Goal: Find specific page/section: Find specific page/section

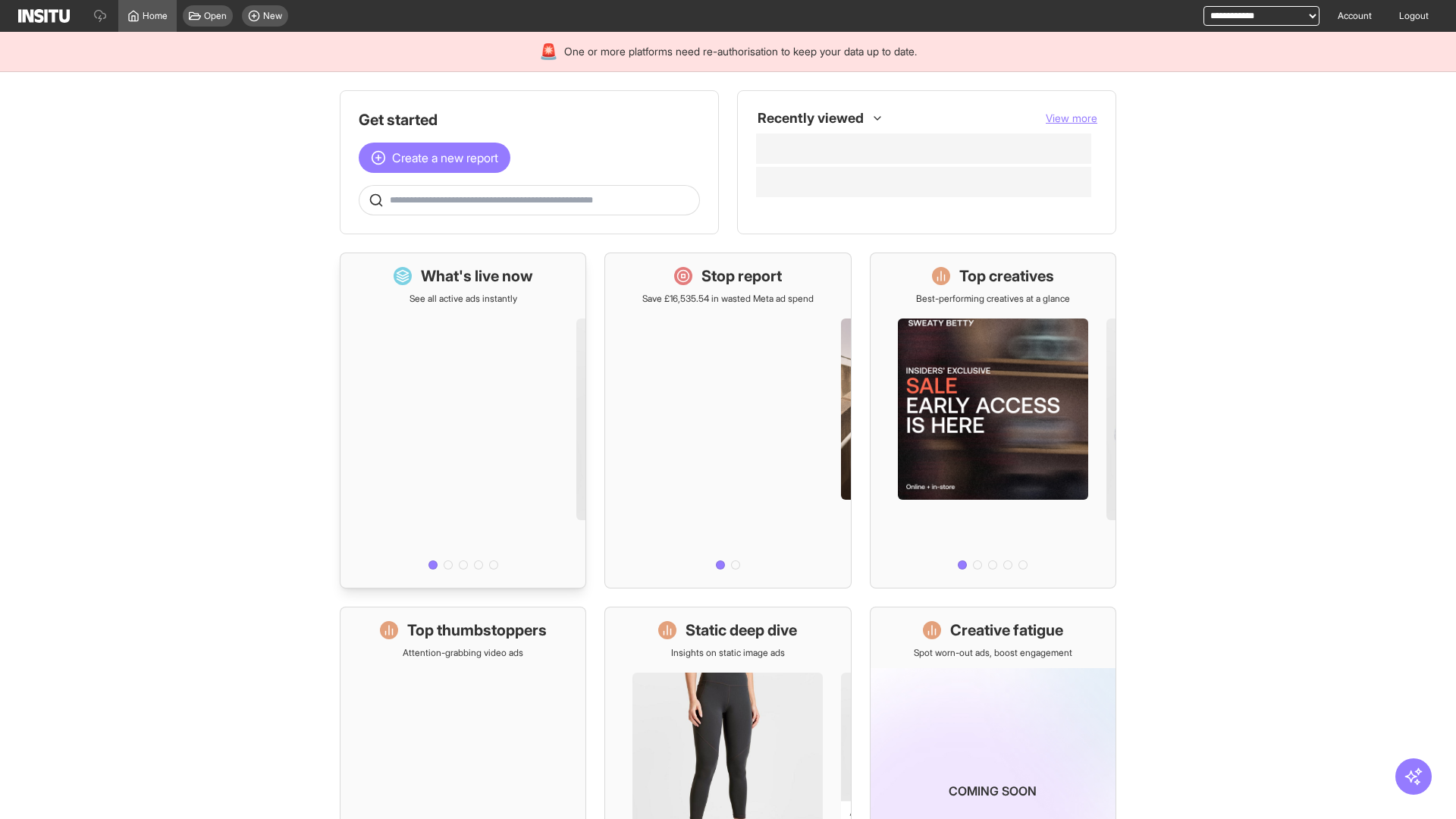
click at [463, 420] on div at bounding box center [463, 440] width 245 height 271
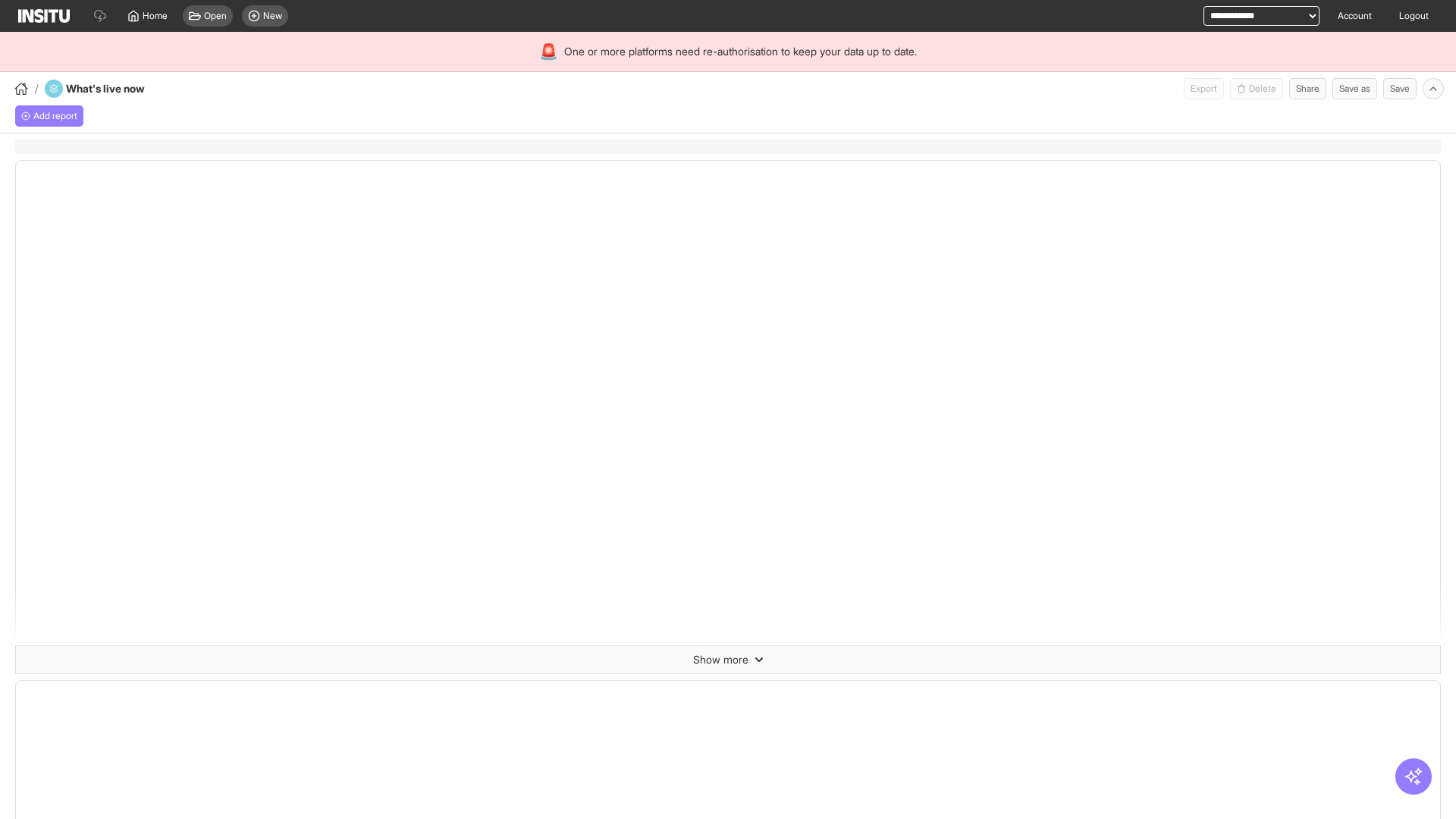
select select "**"
